Goal: Unclear: Browse casually

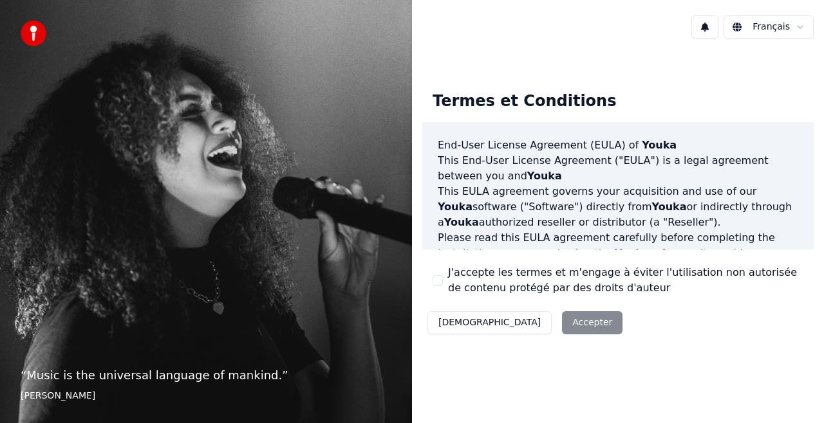
click at [435, 281] on button "J'accepte les termes et m'engage à éviter l'utilisation non autorisée de conten…" at bounding box center [437, 280] width 10 height 10
